Goal: Task Accomplishment & Management: Use online tool/utility

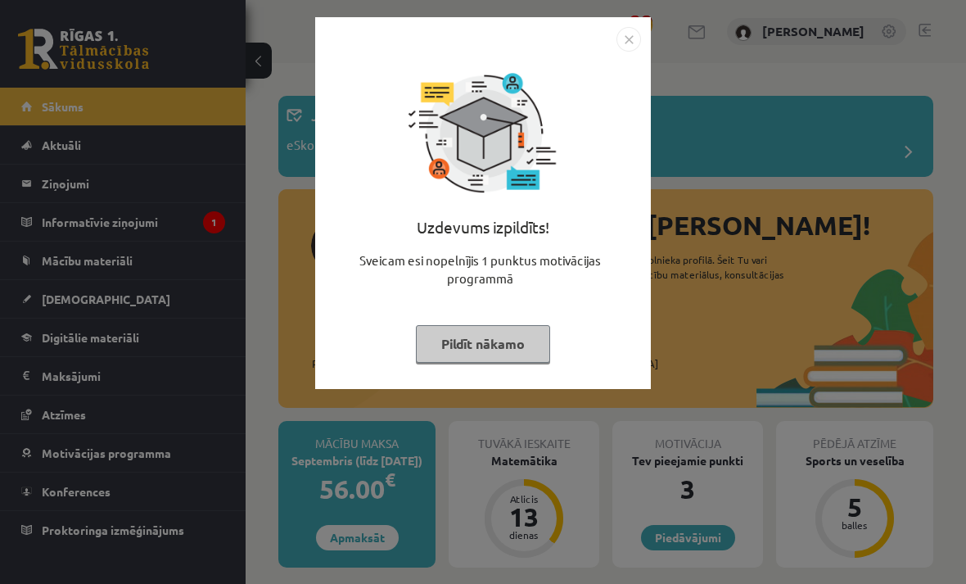
click at [499, 349] on button "Pildīt nākamo" at bounding box center [483, 344] width 134 height 38
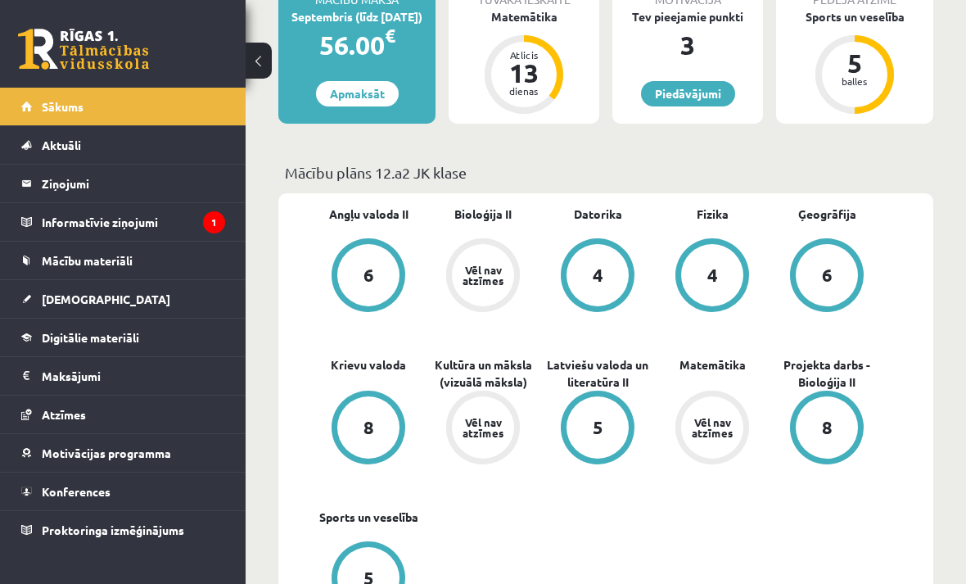
scroll to position [443, 0]
click at [503, 421] on div "Vēl nav atzīmes" at bounding box center [483, 428] width 46 height 21
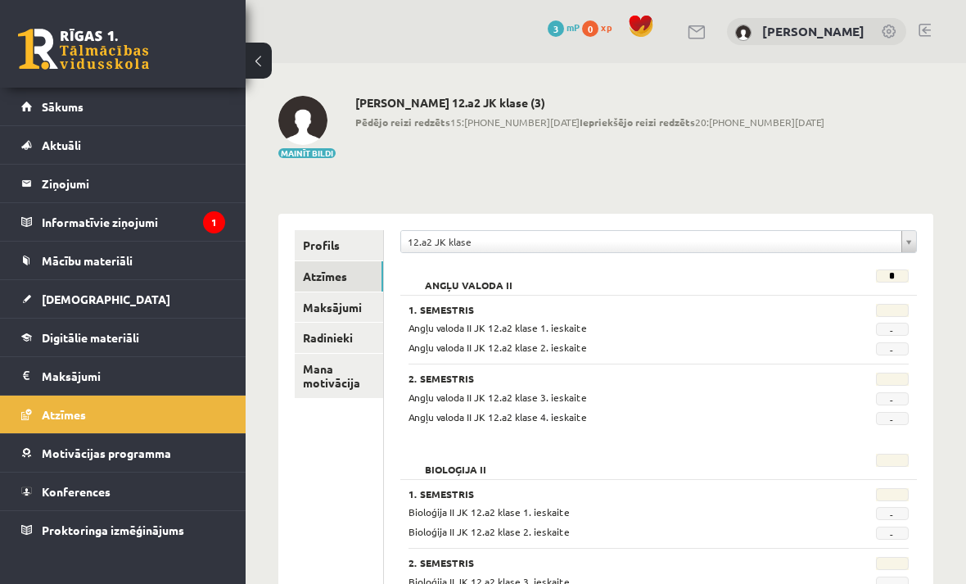
click at [47, 225] on legend "Informatīvie ziņojumi 1" at bounding box center [133, 222] width 183 height 38
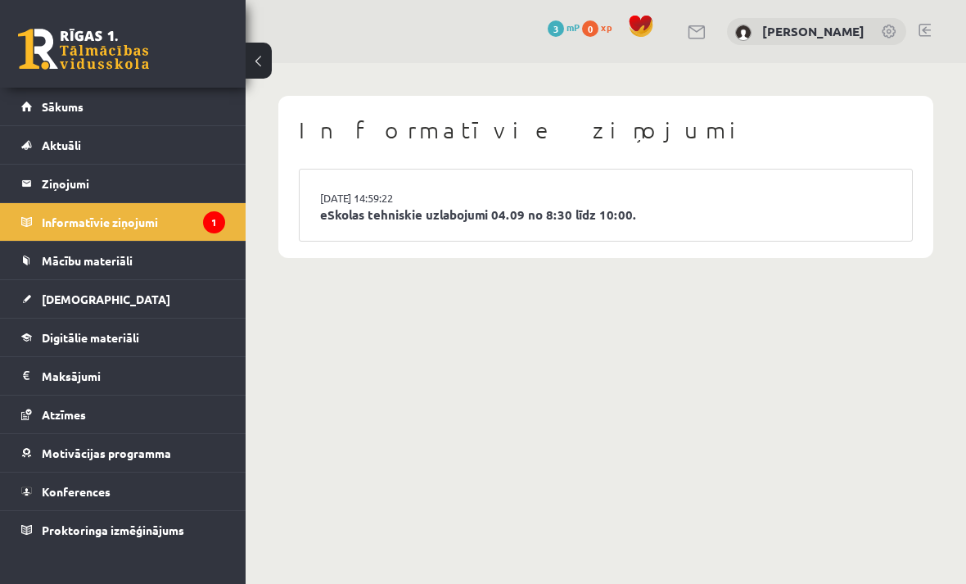
click at [836, 201] on li "[DATE] 14:59:22 eSkolas tehniskie uzlabojumi 04.09 no 8:30 līdz 10:00." at bounding box center [606, 204] width 612 height 71
click at [622, 212] on link "eSkolas tehniskie uzlabojumi 04.09 no 8:30 līdz 10:00." at bounding box center [605, 215] width 571 height 19
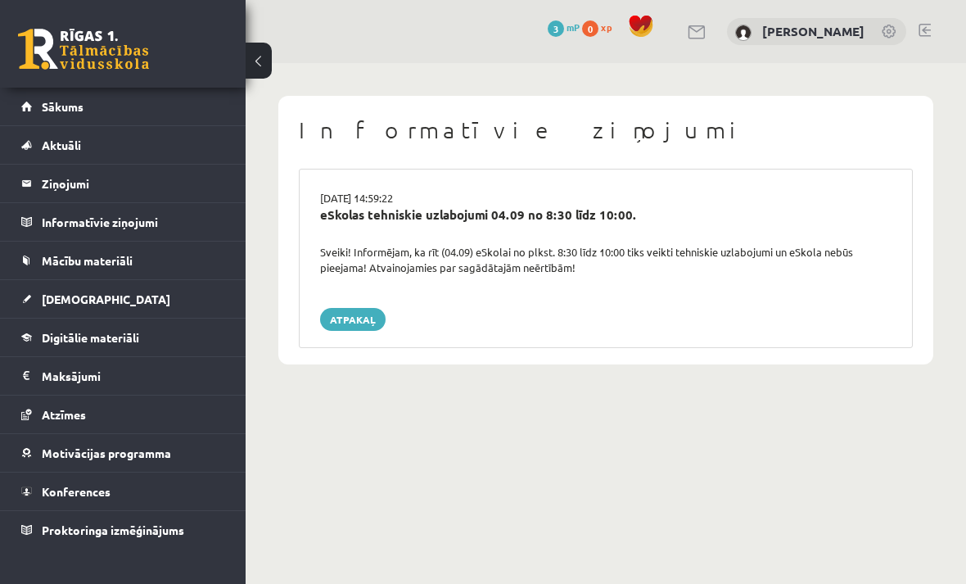
click at [52, 300] on span "[DEMOGRAPHIC_DATA]" at bounding box center [106, 298] width 129 height 15
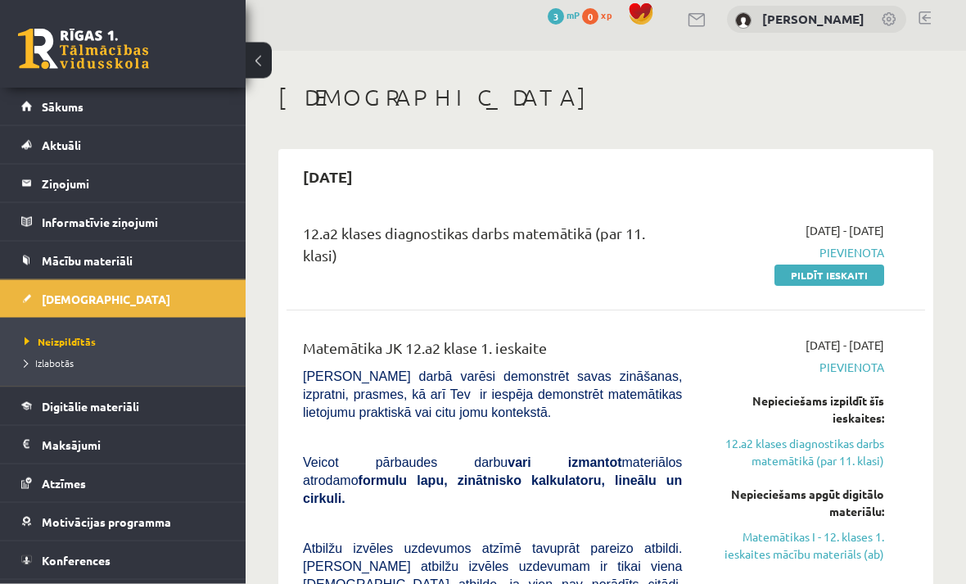
scroll to position [14, 0]
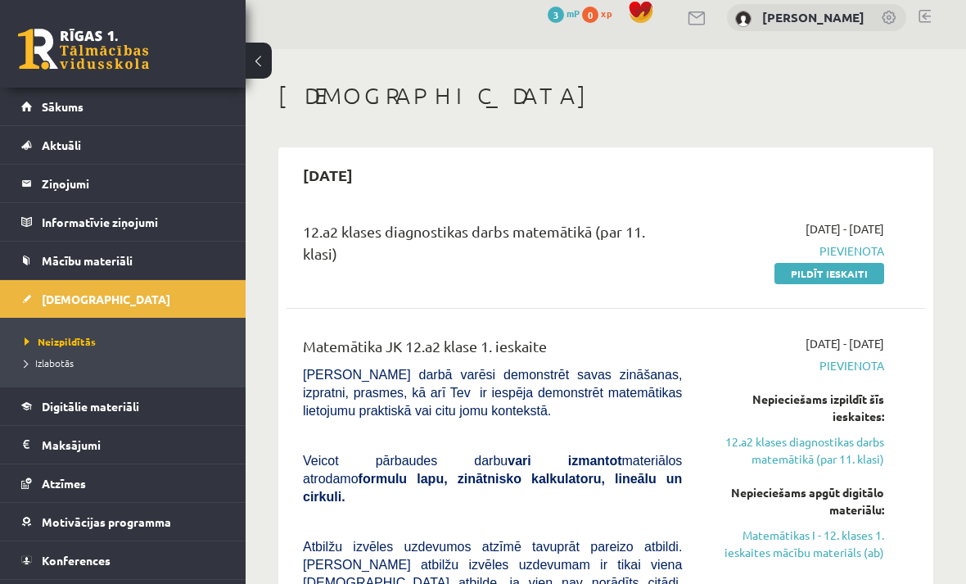
click at [564, 250] on div "12.a2 klases diagnostikas darbs matemātikā (par 11. klasi)" at bounding box center [492, 246] width 379 height 52
click at [821, 282] on link "Pildīt ieskaiti" at bounding box center [830, 273] width 110 height 21
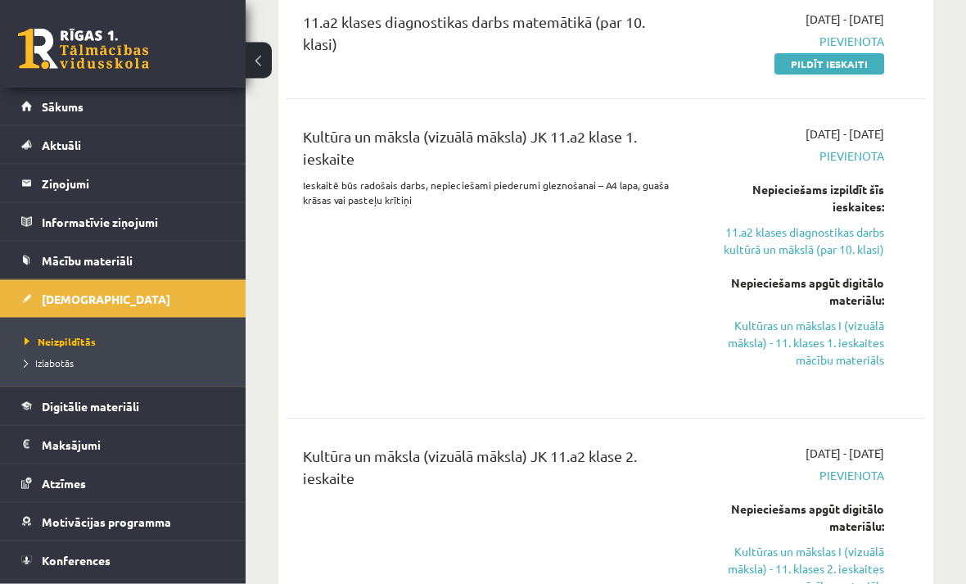
scroll to position [2060, 0]
